Goal: Task Accomplishment & Management: Use online tool/utility

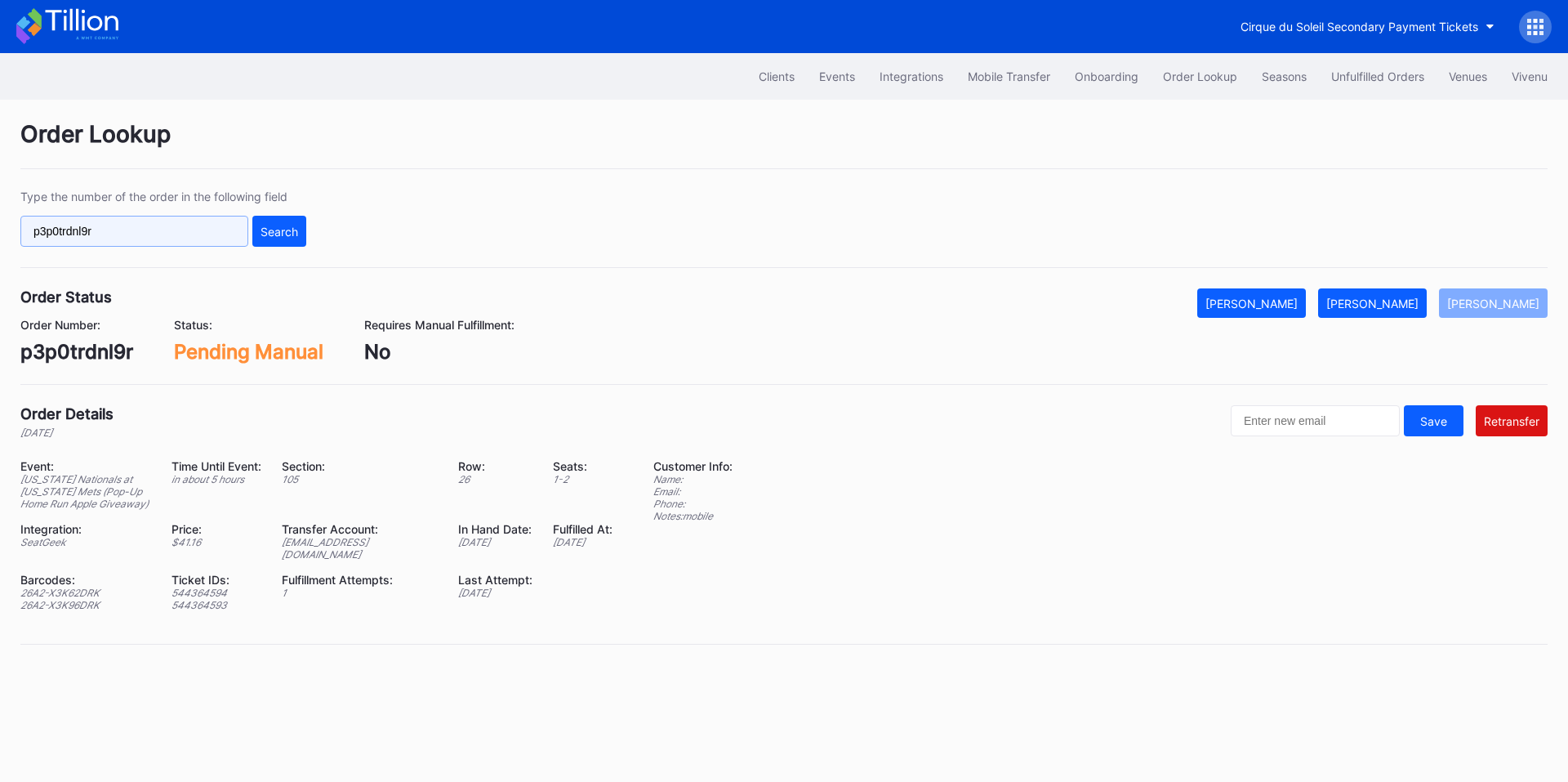
click at [135, 236] on input "p3p0trdnl9r" at bounding box center [134, 231] width 228 height 31
paste input "386792365"
click at [302, 234] on button "Search" at bounding box center [279, 231] width 54 height 31
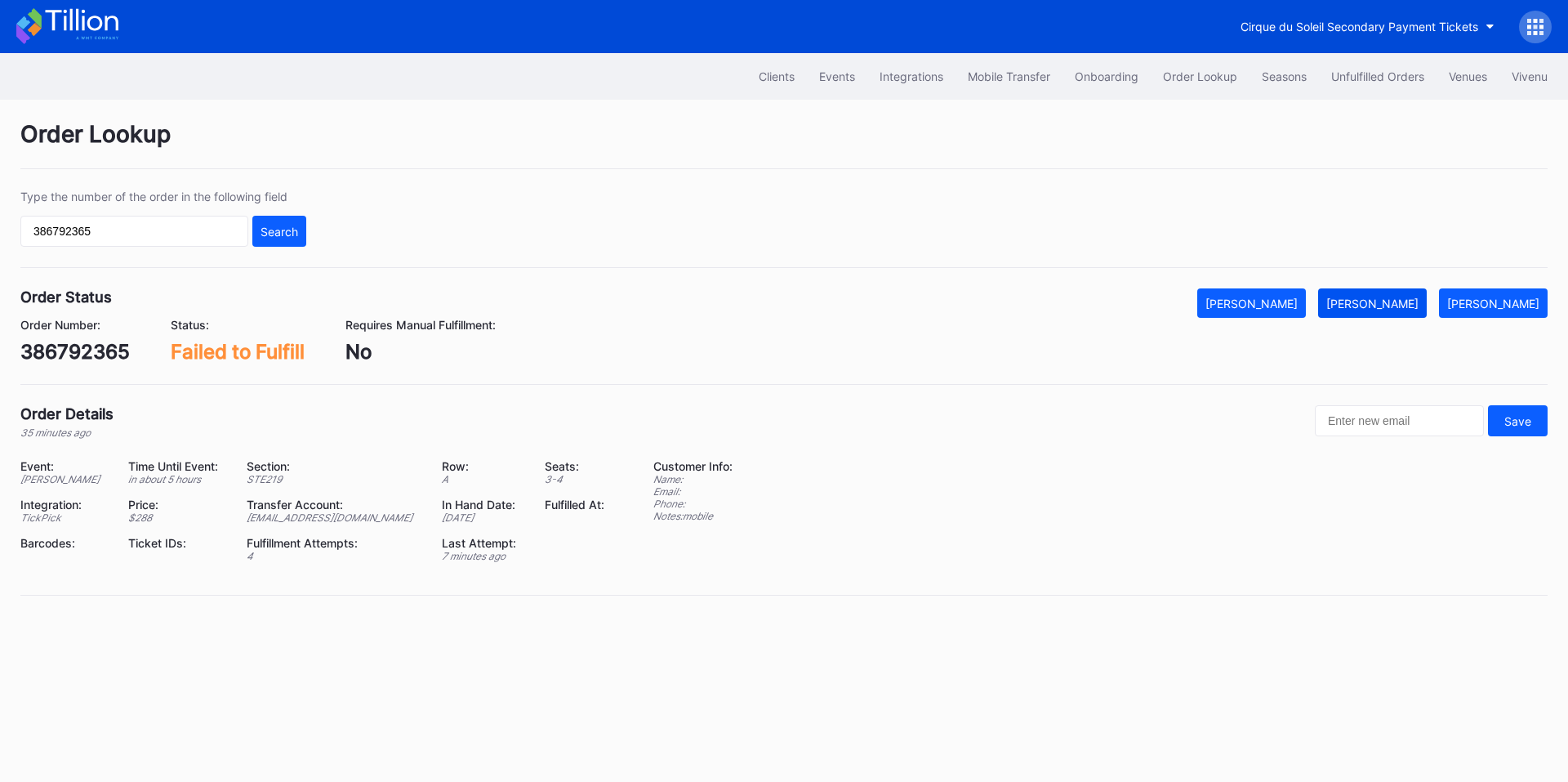
click at [1399, 290] on button "[PERSON_NAME]" at bounding box center [1372, 302] width 109 height 29
click at [190, 227] on input "386792365" at bounding box center [134, 231] width 228 height 31
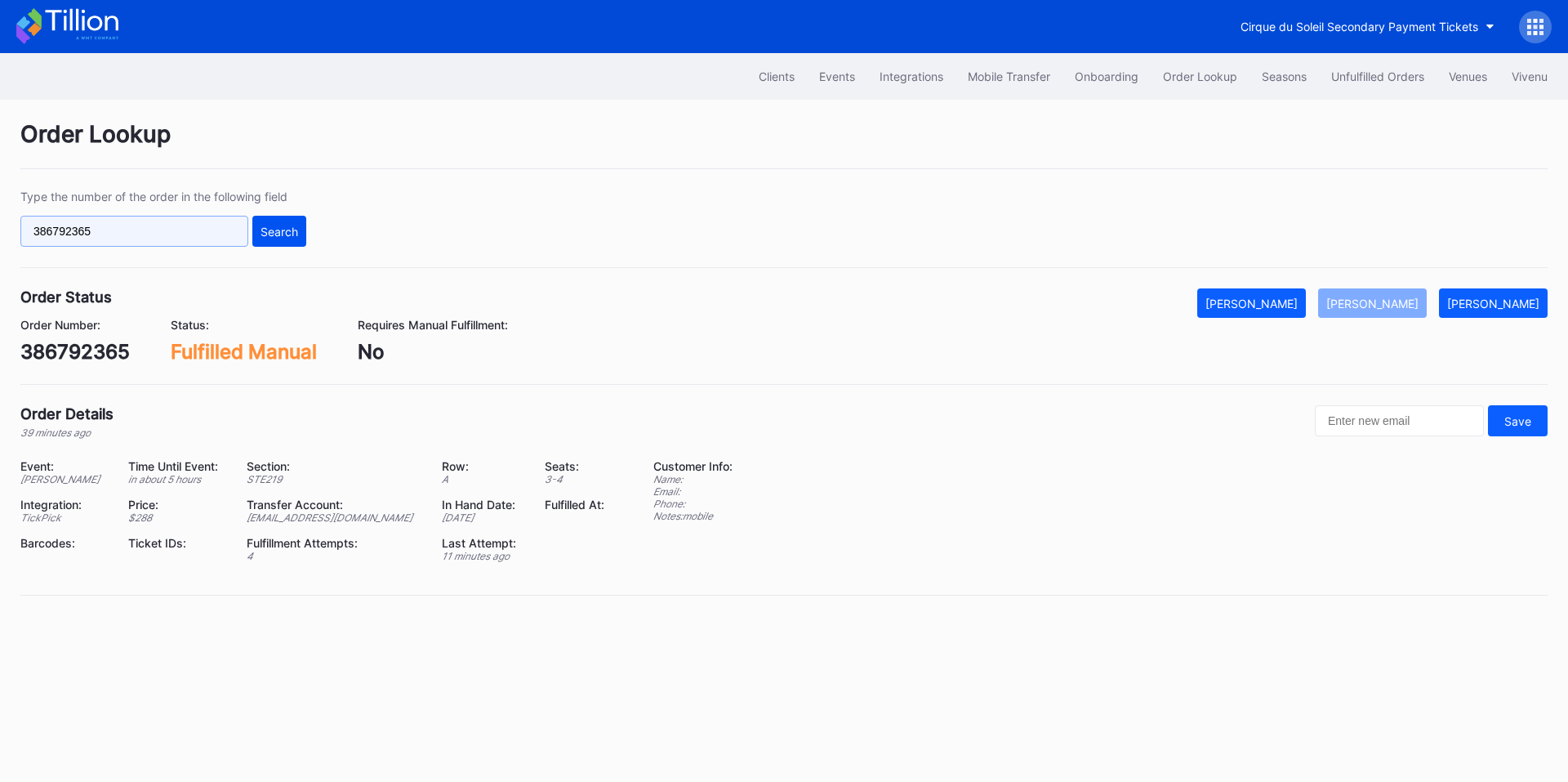
paste input "50813321"
drag, startPoint x: 261, startPoint y: 225, endPoint x: 308, endPoint y: 210, distance: 49.3
click at [262, 225] on div "Search" at bounding box center [279, 232] width 38 height 14
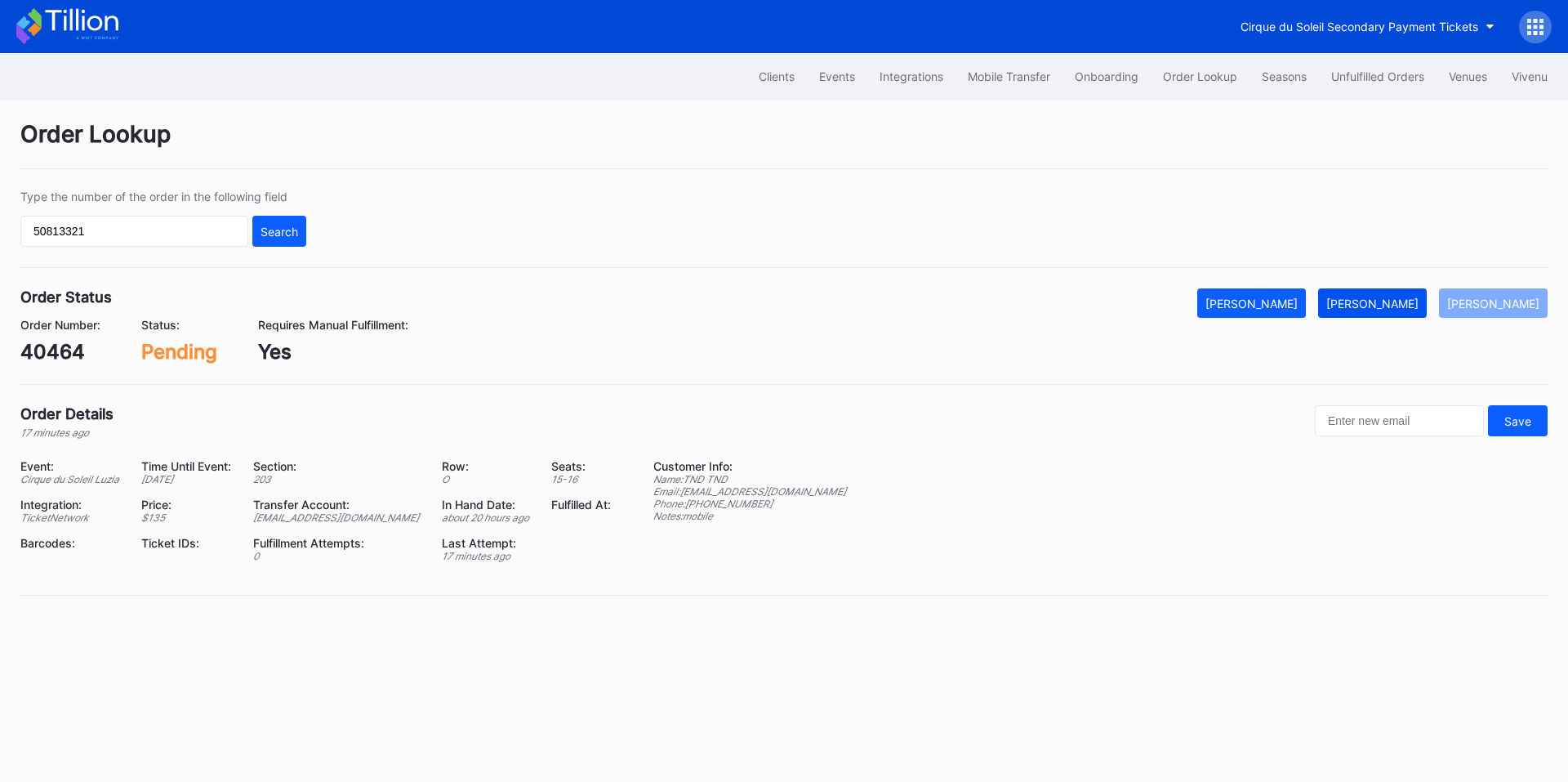
click at [1391, 303] on div "[PERSON_NAME]" at bounding box center [1373, 304] width 92 height 14
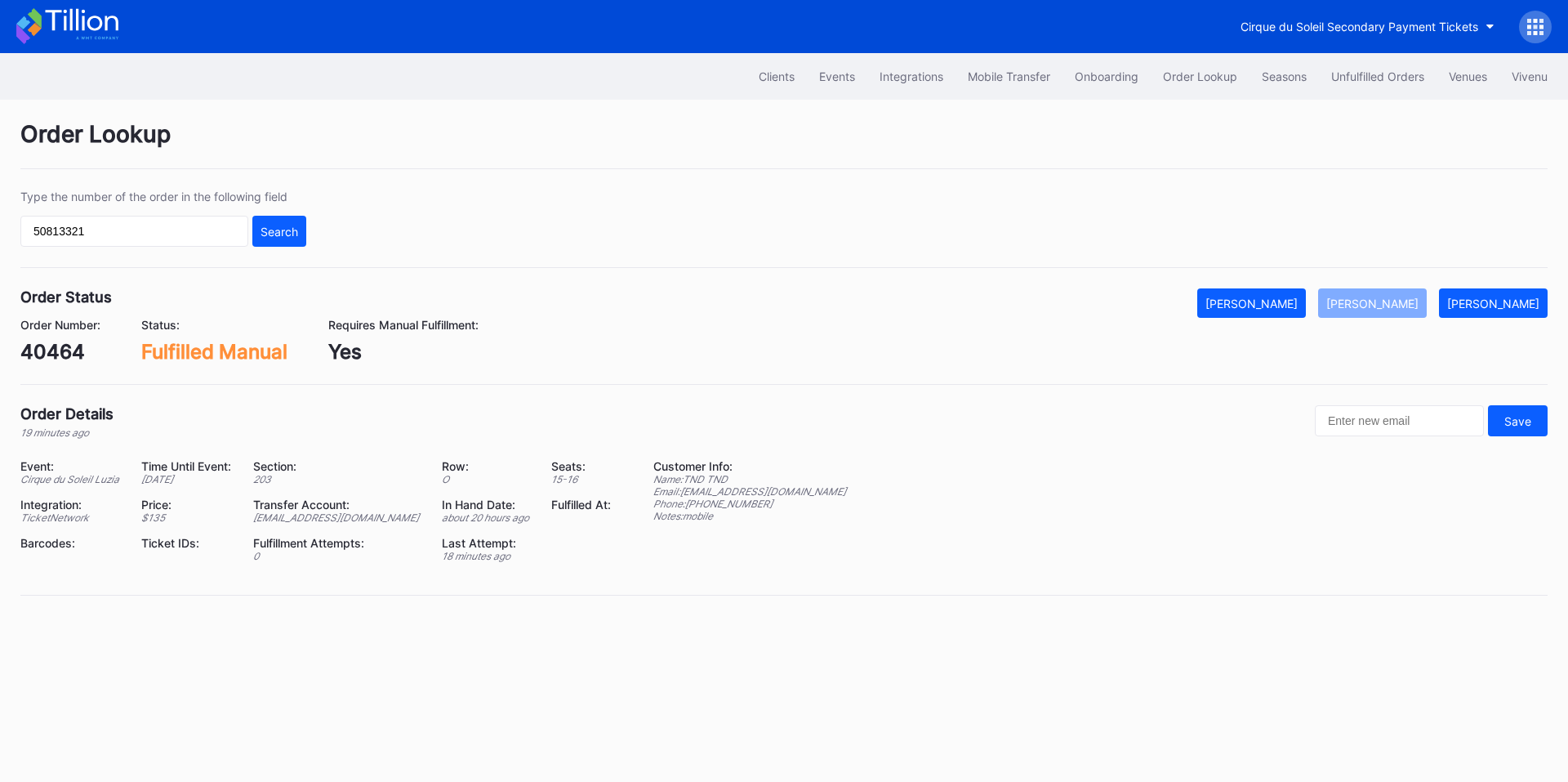
click at [151, 215] on div "Type the number of the order in the following field 50813321 Search" at bounding box center [163, 218] width 286 height 57
click at [124, 233] on input "50813321" at bounding box center [134, 231] width 228 height 31
click at [162, 232] on input "50813321" at bounding box center [134, 231] width 228 height 31
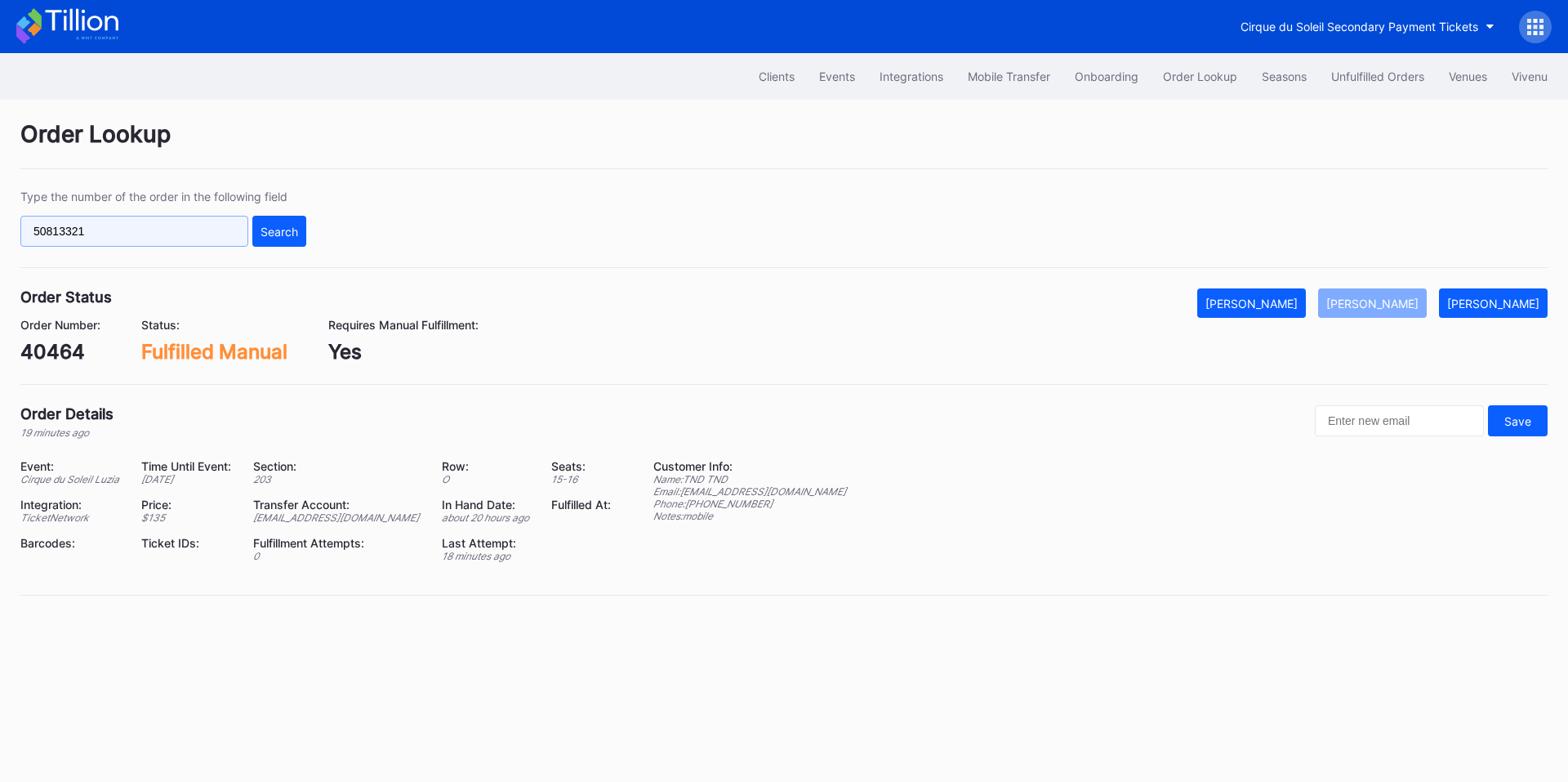
click at [162, 232] on input "50813321" at bounding box center [134, 231] width 228 height 31
paste input "1912"
type input "50811912"
click at [269, 230] on div "Search" at bounding box center [279, 232] width 38 height 14
